Goal: Information Seeking & Learning: Check status

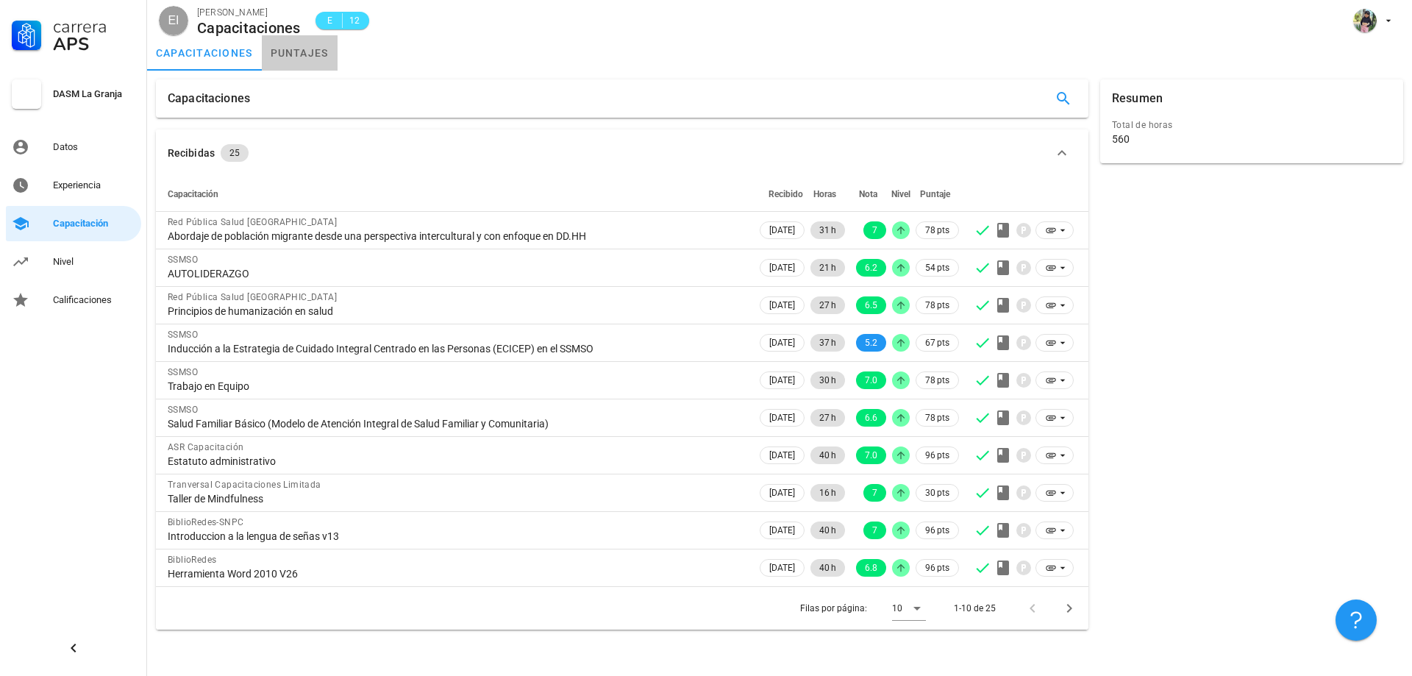
click at [309, 62] on link "puntajes" at bounding box center [300, 52] width 76 height 35
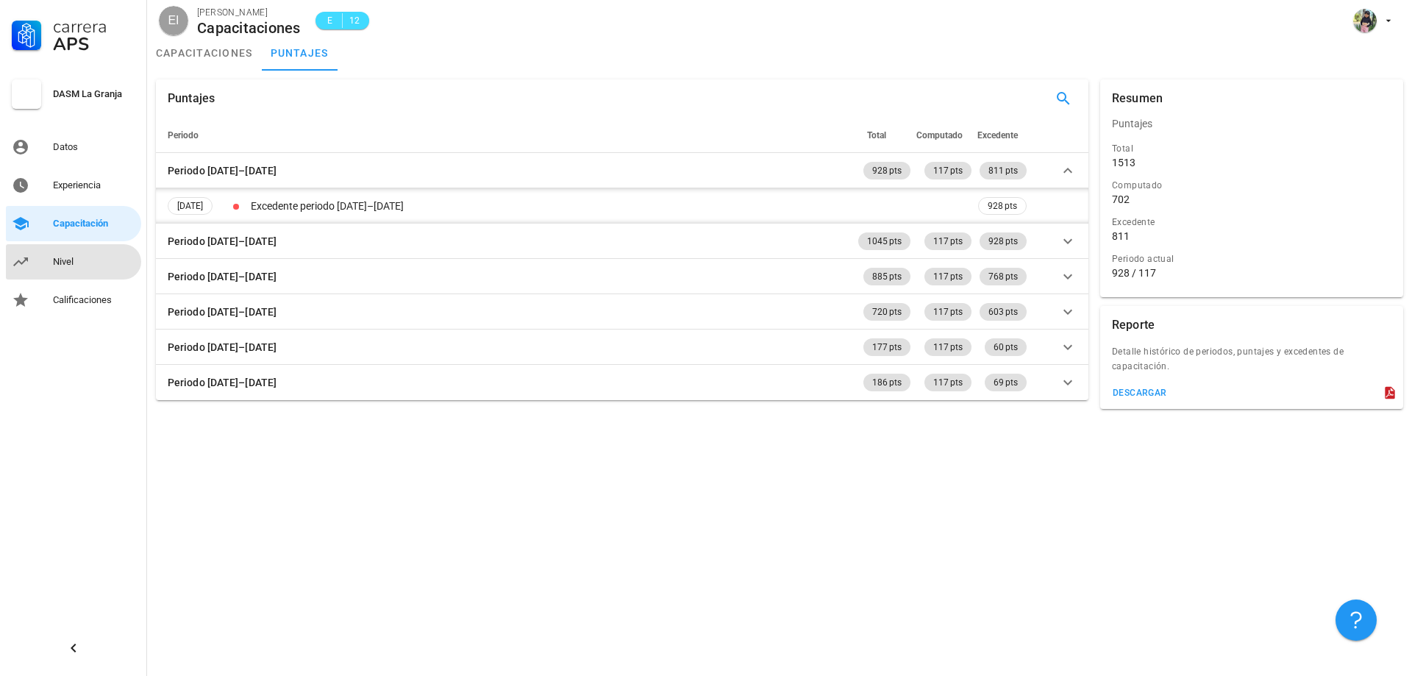
click at [43, 262] on link "Nivel" at bounding box center [73, 261] width 135 height 35
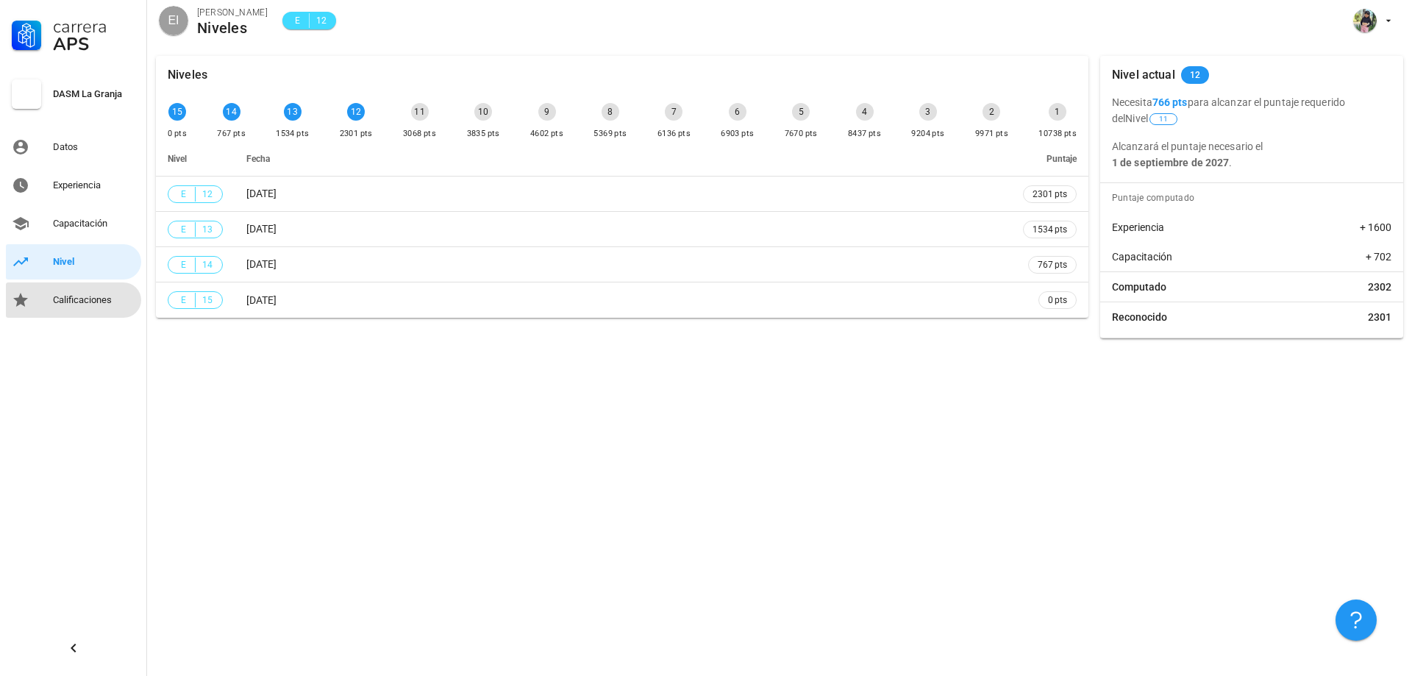
click at [52, 292] on link "Calificaciones" at bounding box center [73, 299] width 135 height 35
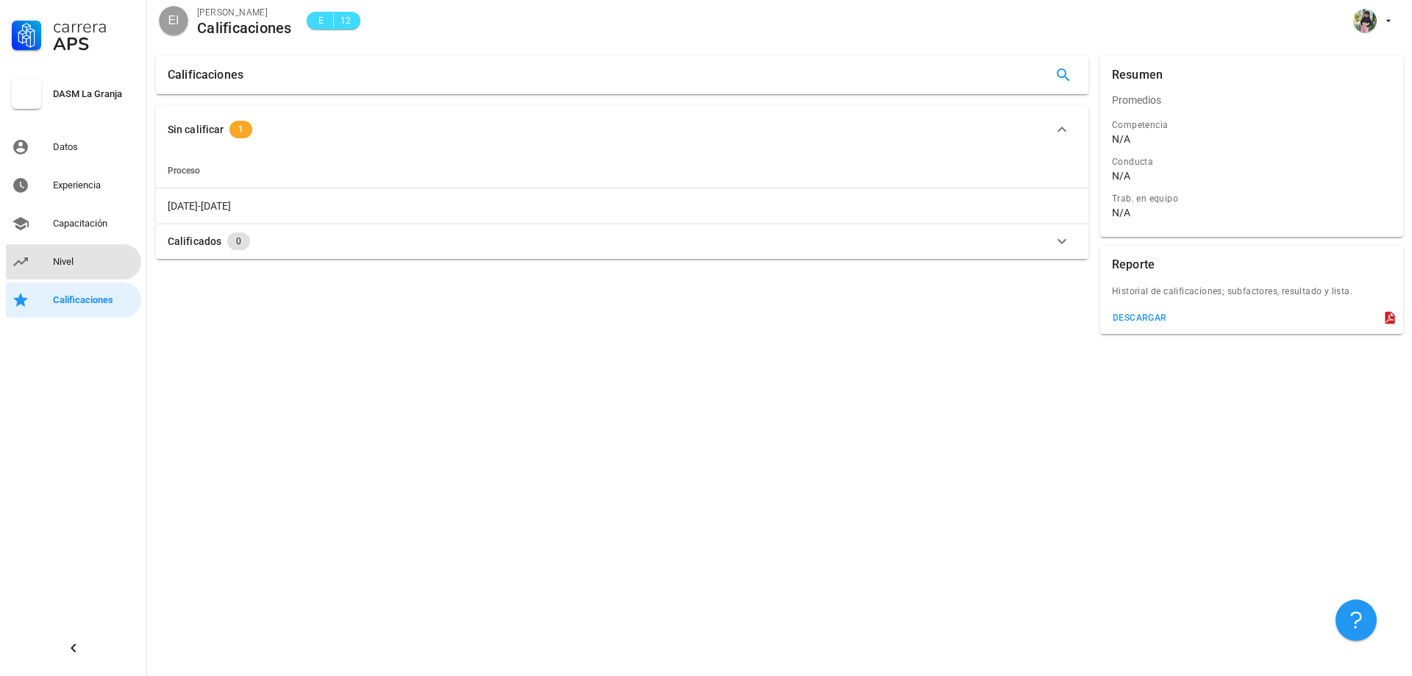
click at [57, 271] on div "Nivel" at bounding box center [94, 262] width 82 height 24
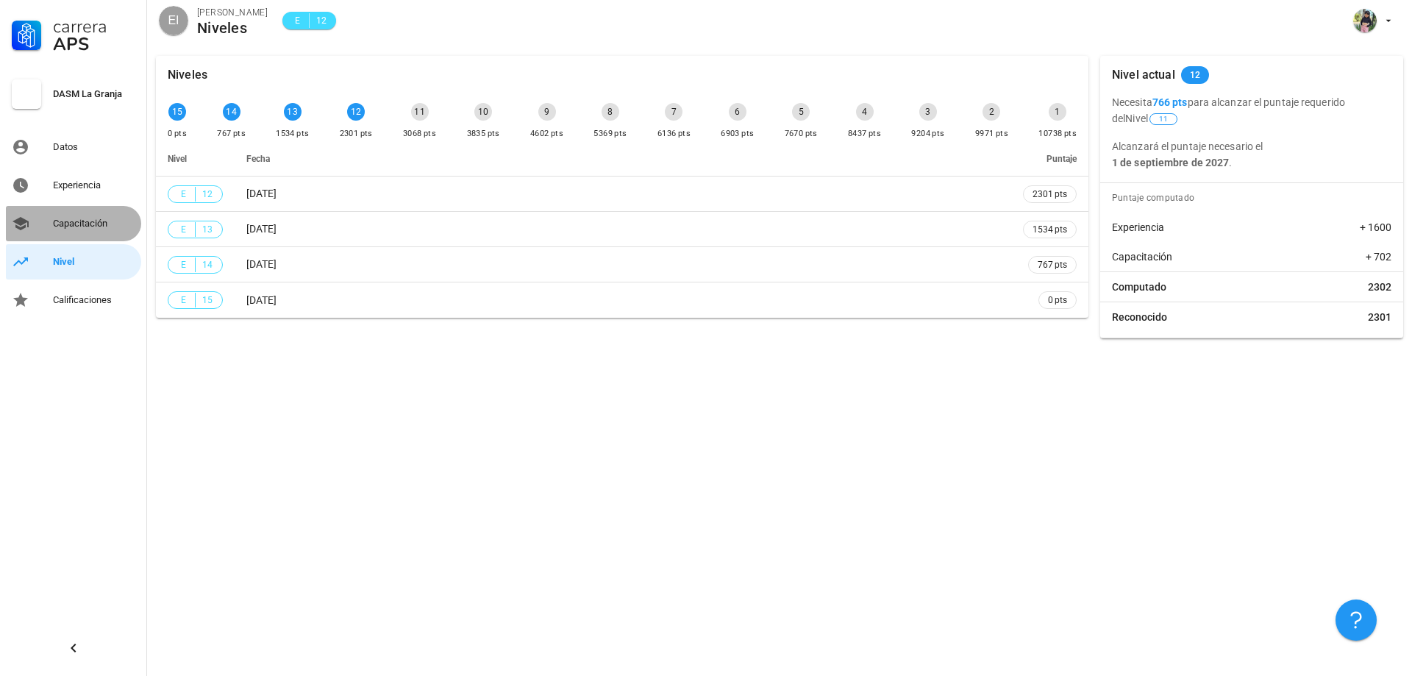
click at [117, 230] on div "Capacitación" at bounding box center [94, 224] width 82 height 24
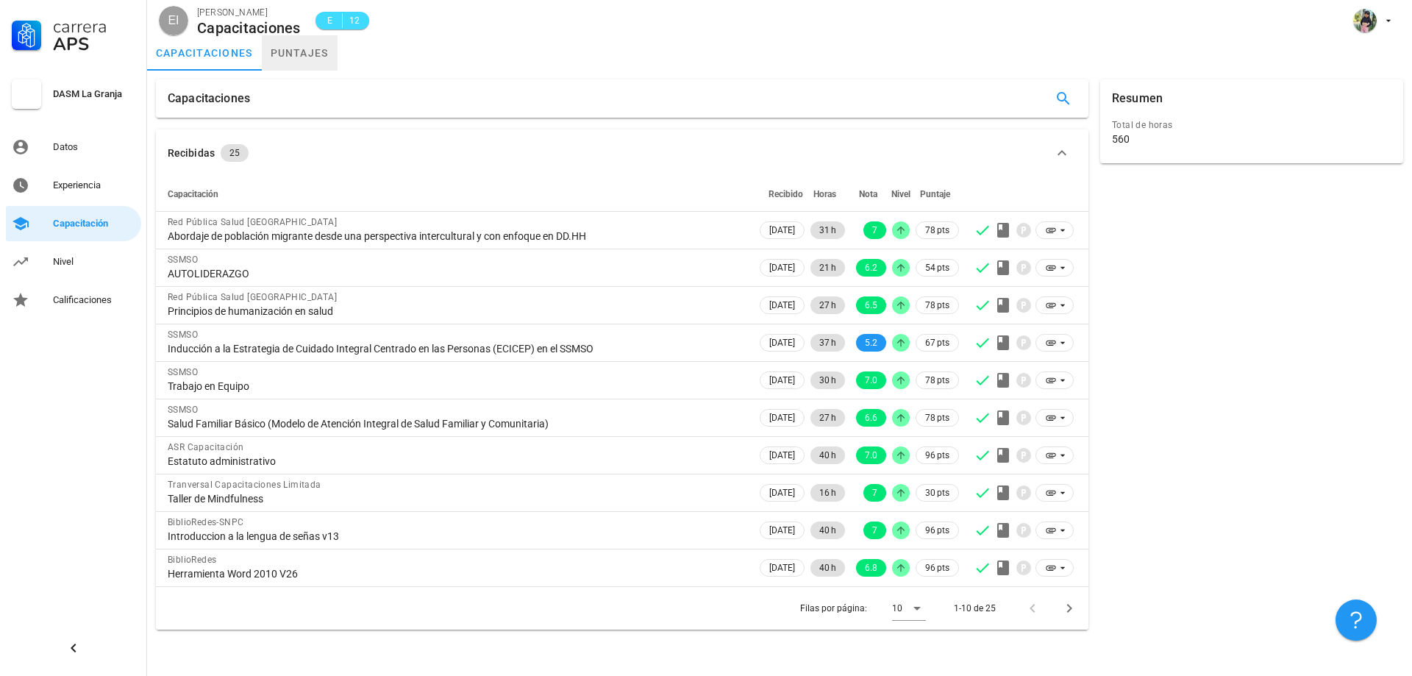
click at [305, 49] on link "puntajes" at bounding box center [300, 52] width 76 height 35
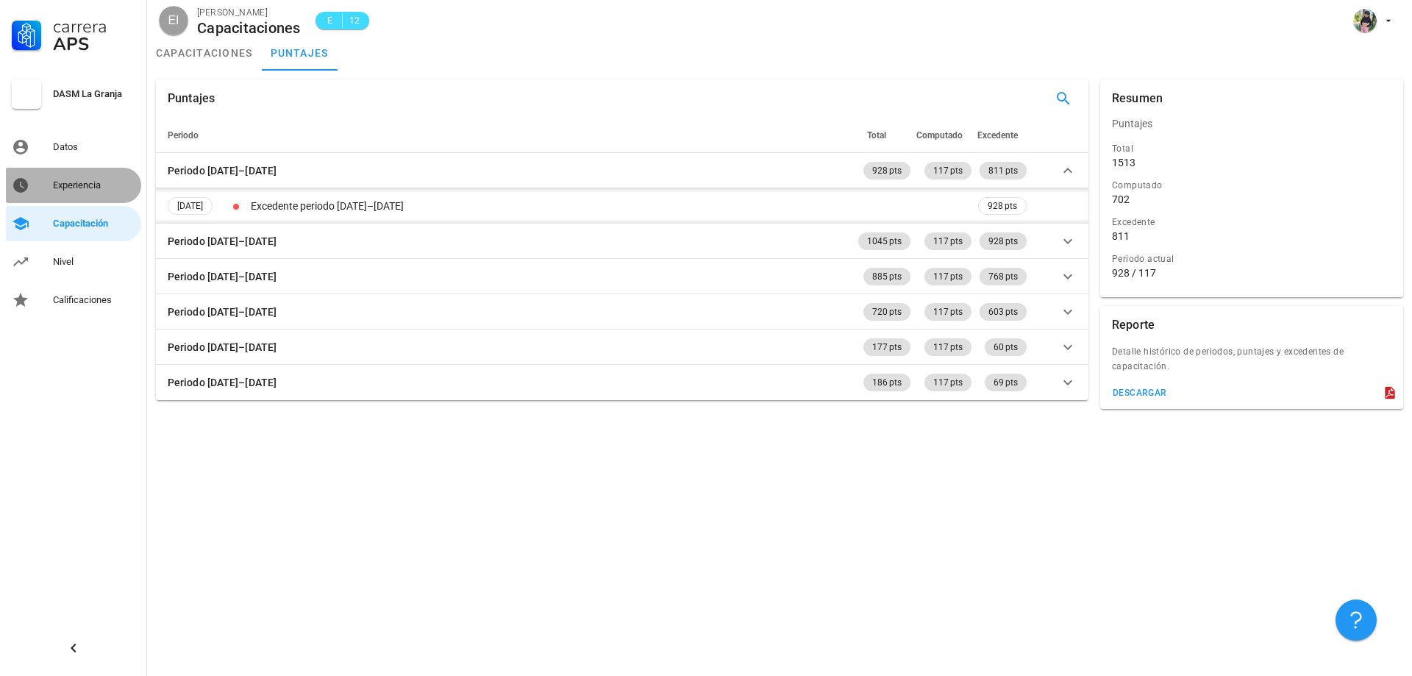
click at [51, 185] on link "Experiencia" at bounding box center [73, 185] width 135 height 35
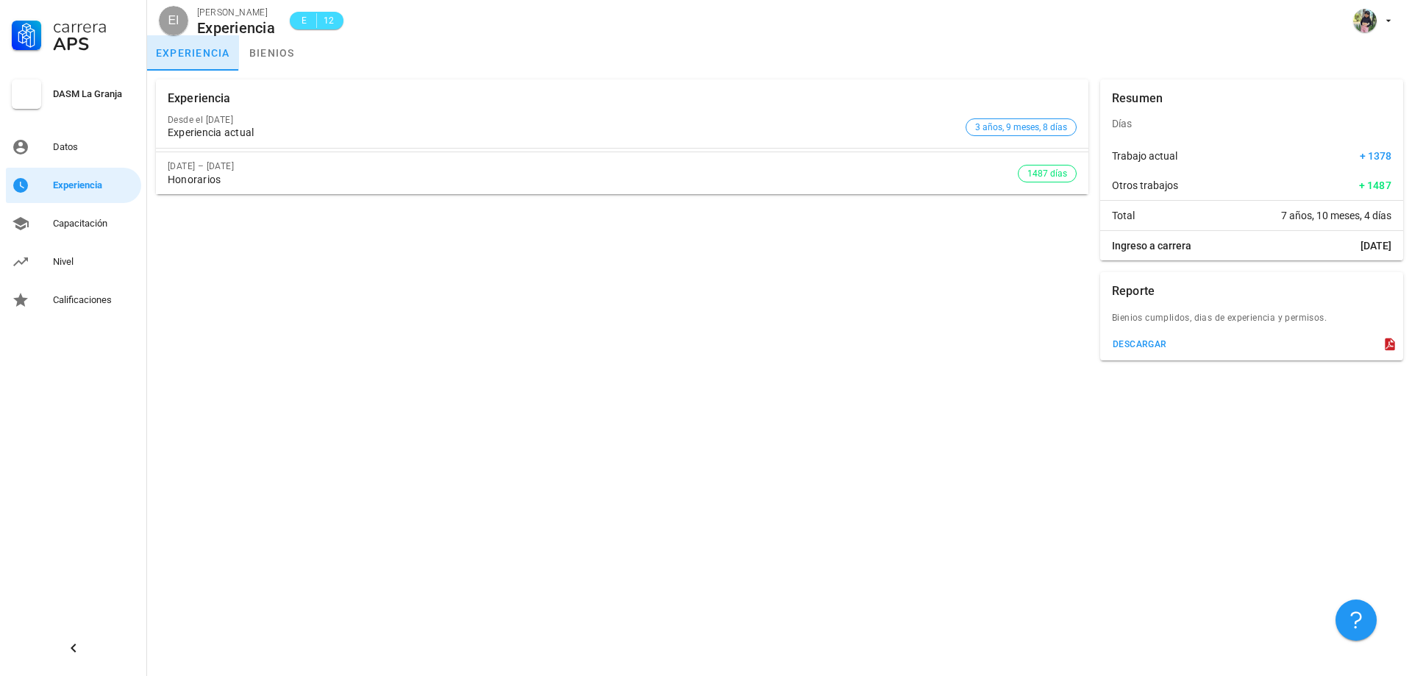
click at [231, 68] on link "experiencia" at bounding box center [193, 52] width 92 height 35
click at [268, 66] on link "bienios" at bounding box center [272, 52] width 66 height 35
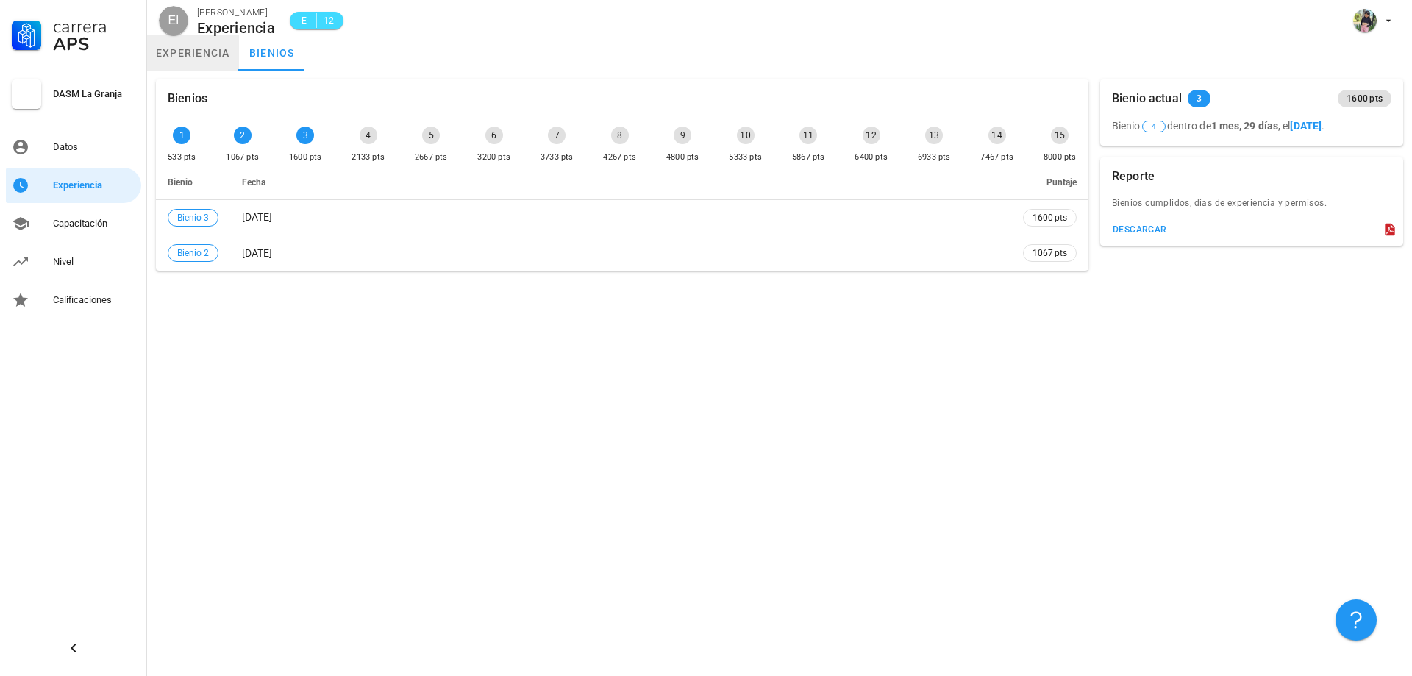
click at [174, 56] on link "experiencia" at bounding box center [193, 52] width 92 height 35
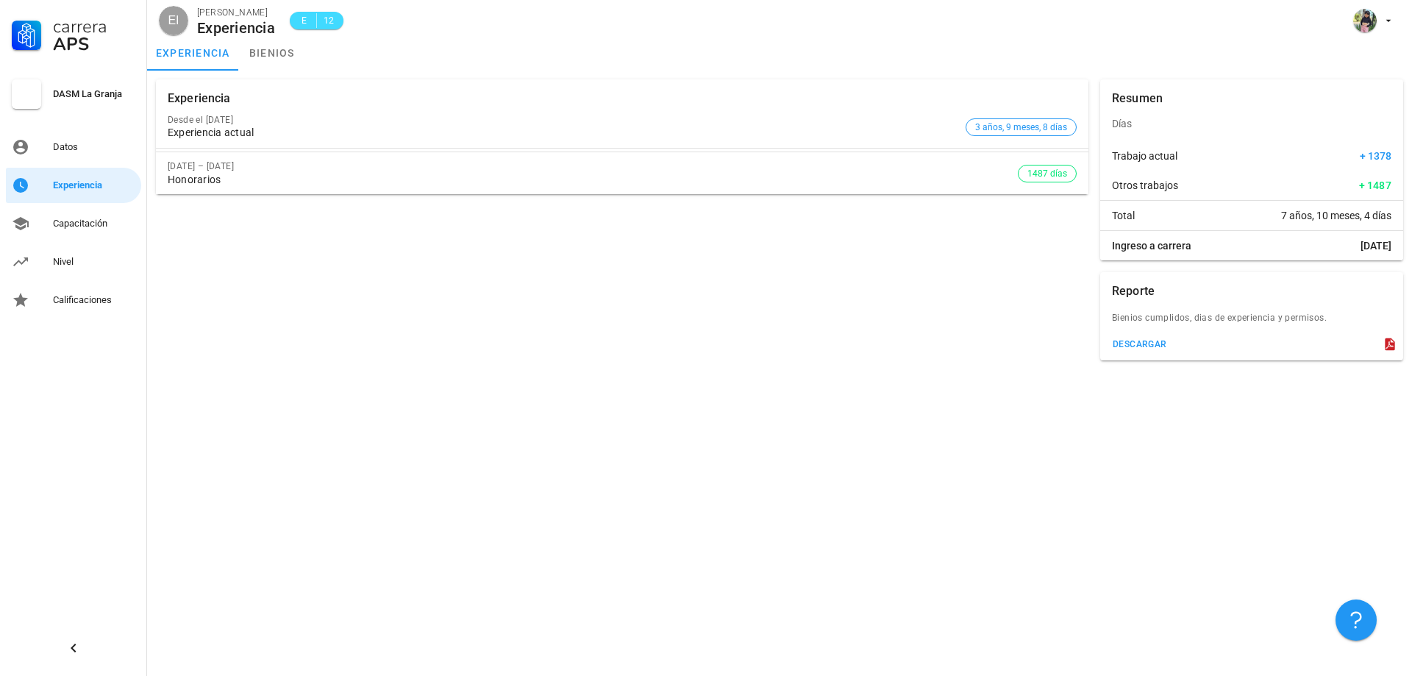
click at [219, 82] on div "Experiencia" at bounding box center [199, 98] width 63 height 38
click at [218, 131] on div "Experiencia actual" at bounding box center [564, 133] width 792 height 13
click at [252, 65] on link "bienios" at bounding box center [272, 52] width 66 height 35
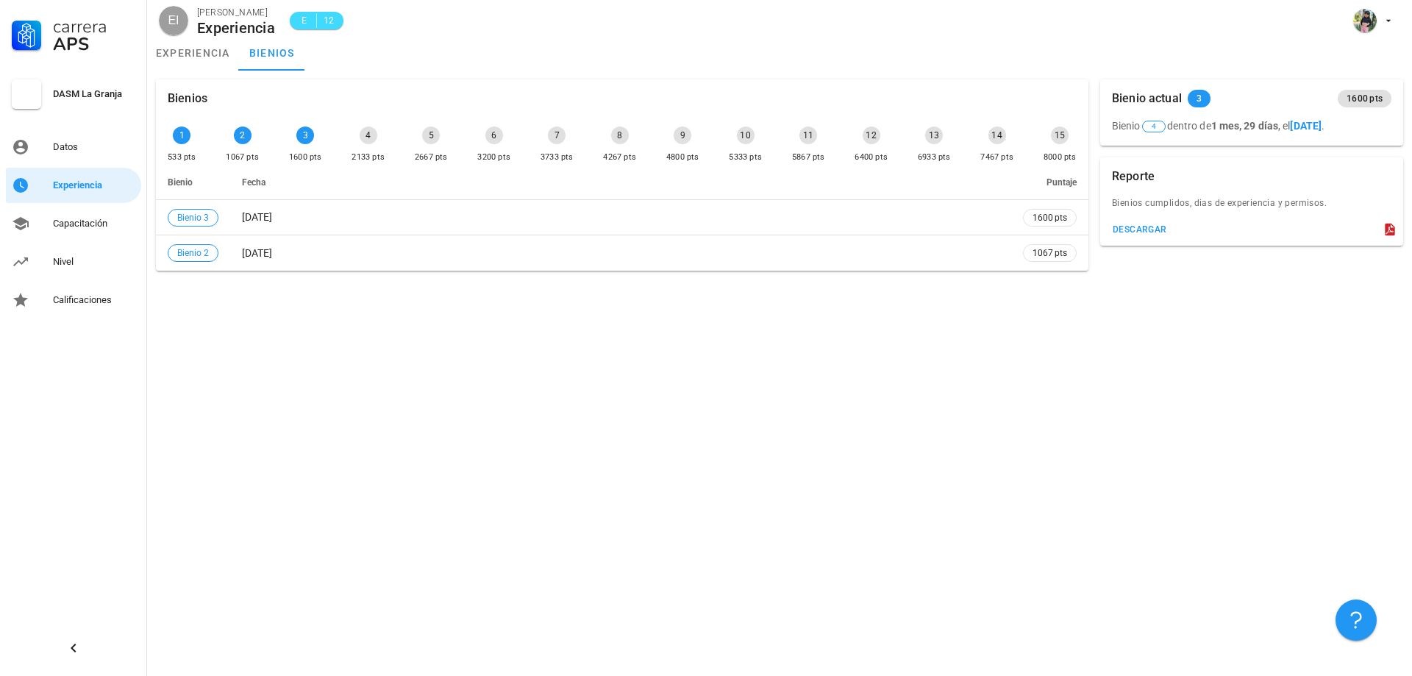
drag, startPoint x: 249, startPoint y: 158, endPoint x: 236, endPoint y: 129, distance: 31.6
click at [236, 130] on div "2 1067 pts" at bounding box center [242, 146] width 39 height 44
click at [237, 124] on div "2 1067 pts" at bounding box center [242, 146] width 39 height 44
drag, startPoint x: 254, startPoint y: 164, endPoint x: 223, endPoint y: 118, distance: 55.1
click at [222, 118] on div "1 533 pts 2 1067 pts 3 1600 pts 4 2133 pts 5 2667 pts 6 3200 pts 7 3733 pts 8 4…" at bounding box center [622, 143] width 933 height 50
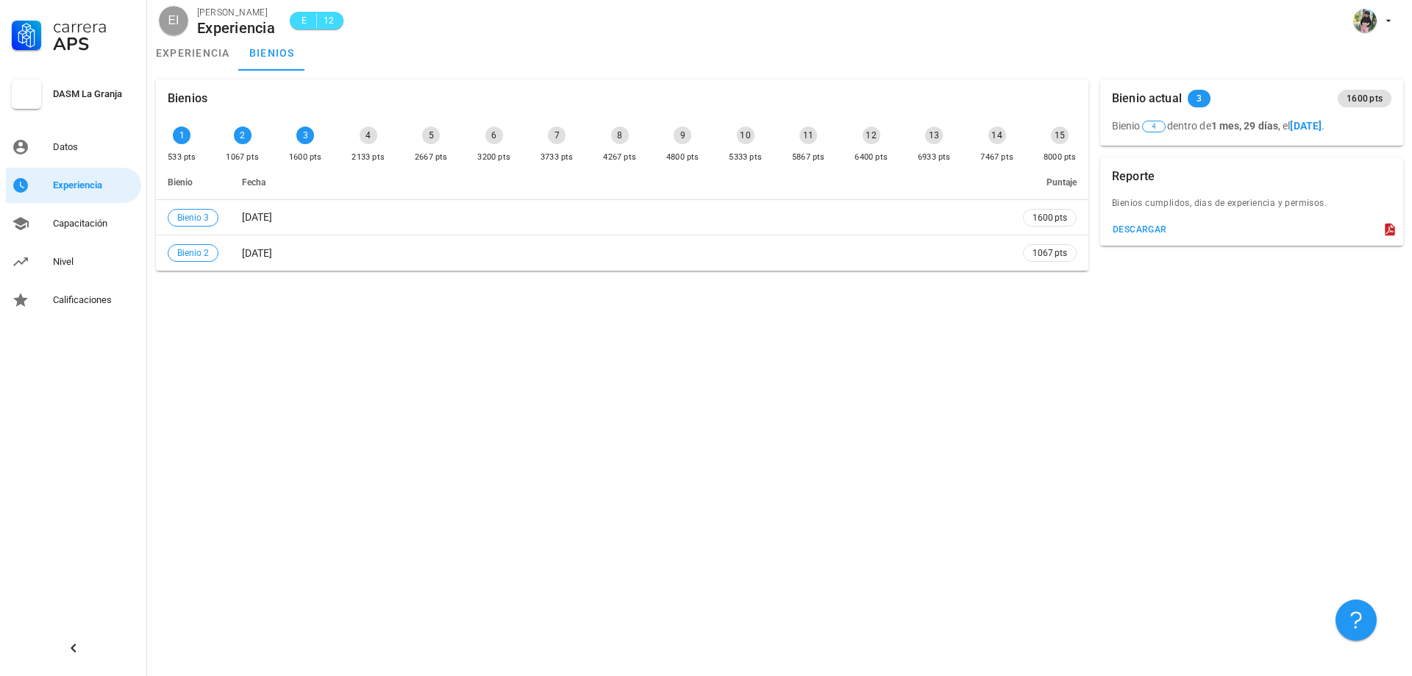
click at [223, 118] on div "1 533 pts 2 1067 pts 3 1600 pts 4 2133 pts 5 2667 pts 6 3200 pts 7 3733 pts 8 4…" at bounding box center [622, 143] width 933 height 50
drag, startPoint x: 242, startPoint y: 151, endPoint x: 196, endPoint y: 125, distance: 53.0
click at [196, 125] on div "1 533 pts 2 1067 pts 3 1600 pts 4 2133 pts 5 2667 pts 6 3200 pts 7 3733 pts 8 4…" at bounding box center [622, 146] width 915 height 44
click at [158, 68] on link "experiencia" at bounding box center [193, 52] width 92 height 35
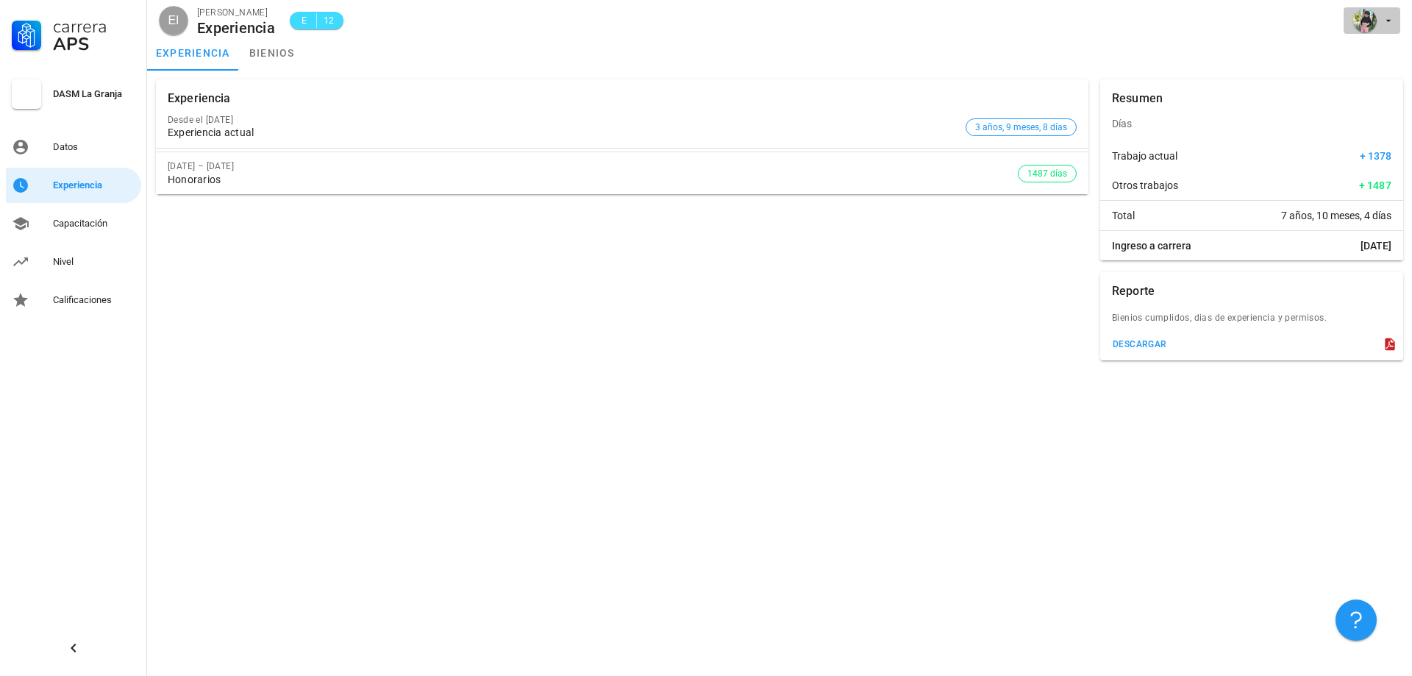
click at [1384, 29] on span "button" at bounding box center [1372, 21] width 45 height 24
click at [1361, 67] on link "Salir" at bounding box center [1360, 57] width 88 height 35
